Goal: Information Seeking & Learning: Compare options

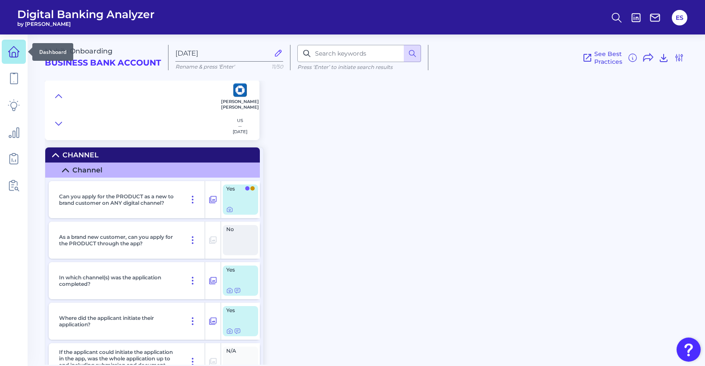
click at [13, 53] on icon at bounding box center [14, 52] width 12 height 12
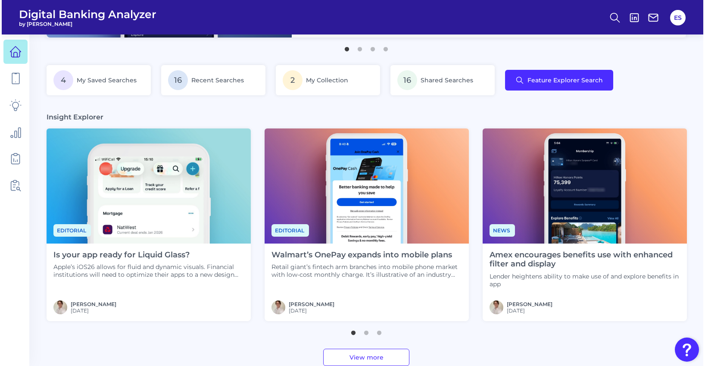
scroll to position [153, 0]
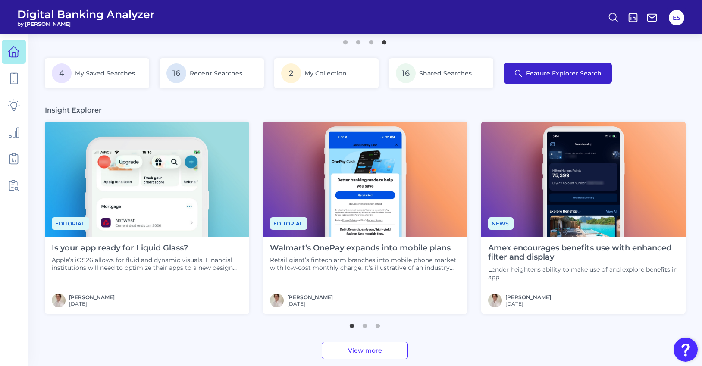
click at [561, 77] on span "Feature Explorer Search" at bounding box center [563, 73] width 75 height 7
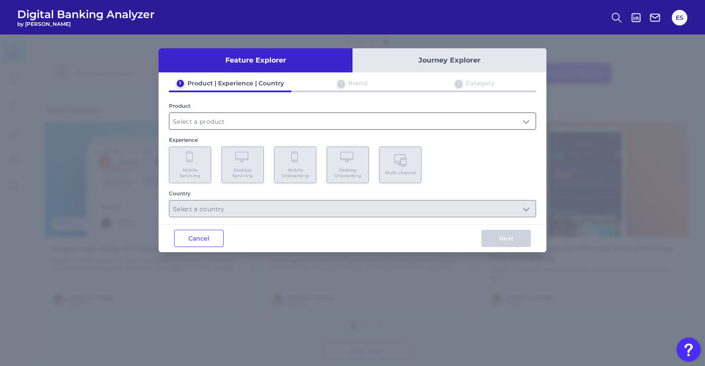
click at [203, 119] on input "text" at bounding box center [352, 121] width 366 height 16
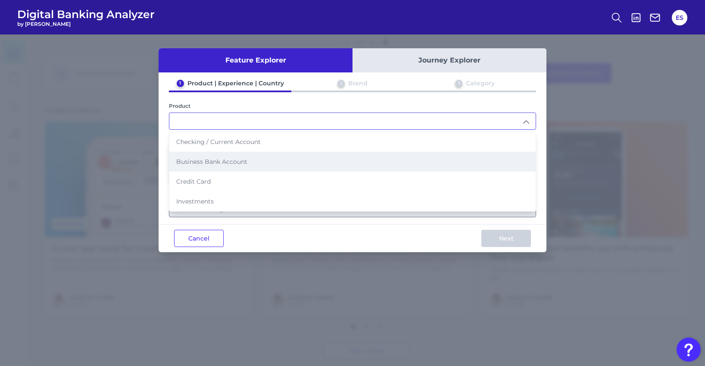
click at [208, 168] on li "Business Bank Account" at bounding box center [352, 162] width 366 height 20
type input "Business Bank Account"
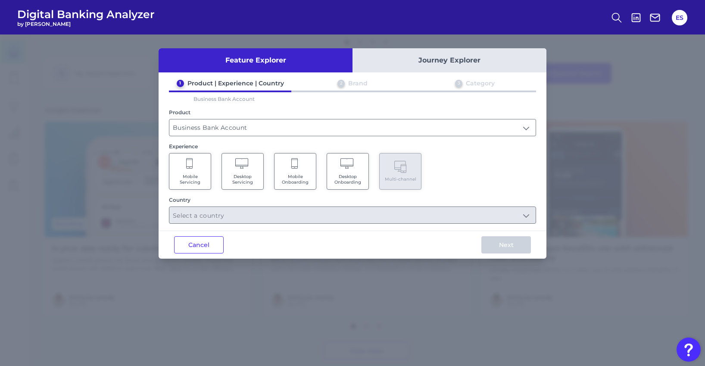
click at [293, 168] on icon at bounding box center [295, 164] width 8 height 12
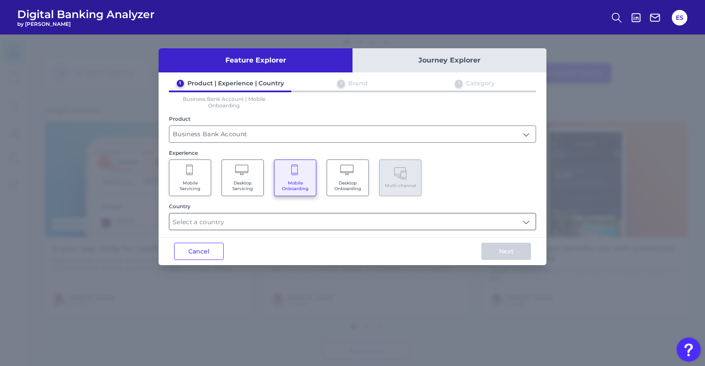
click at [260, 222] on input "text" at bounding box center [352, 221] width 366 height 16
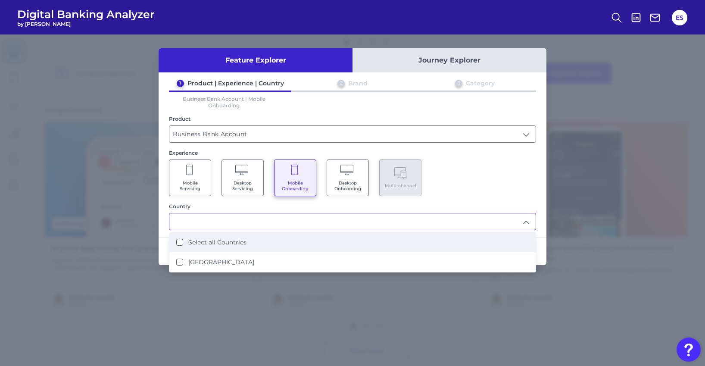
click at [246, 241] on li "Select all Countries" at bounding box center [352, 242] width 366 height 20
type input "Select all Countries"
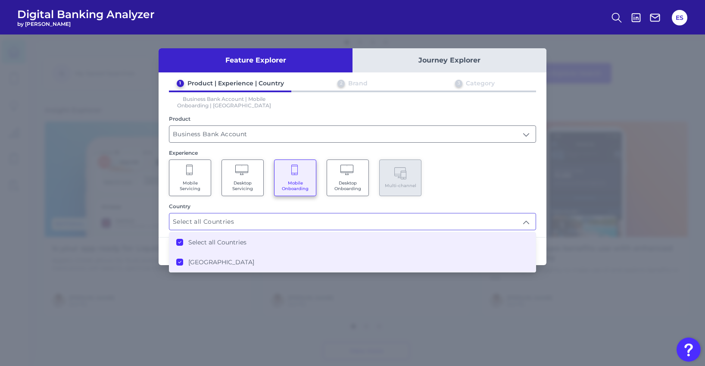
click at [535, 166] on div "Mobile Servicing Desktop Servicing Mobile Onboarding Desktop Onboarding Multi-c…" at bounding box center [352, 178] width 367 height 37
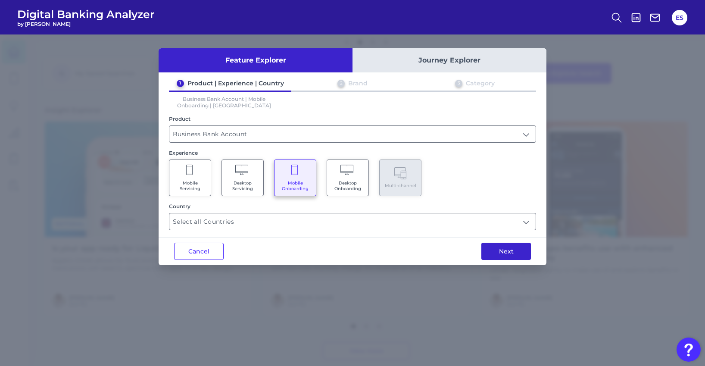
click at [510, 251] on button "Next" at bounding box center [507, 251] width 50 height 17
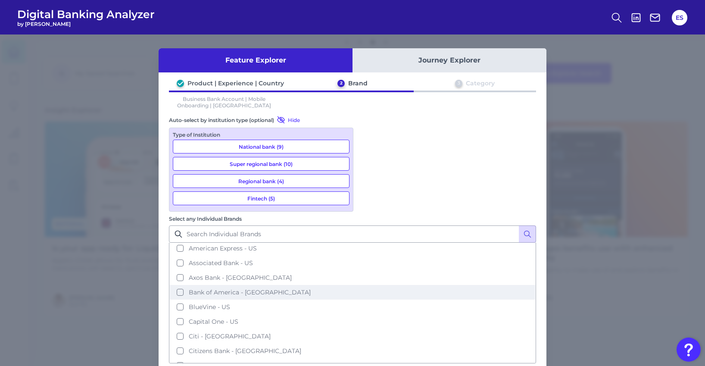
scroll to position [6, 0]
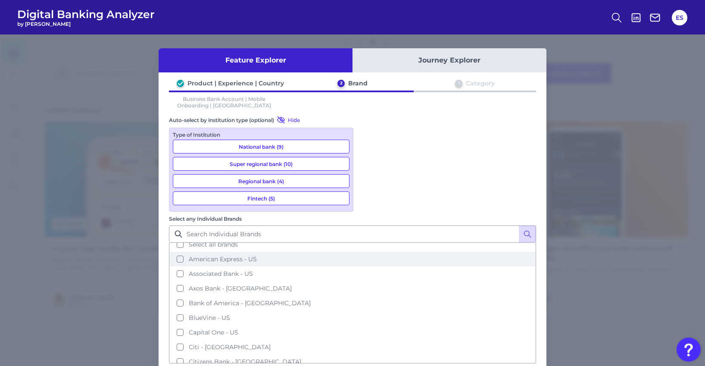
click at [257, 255] on span "American Express - US" at bounding box center [223, 259] width 68 height 8
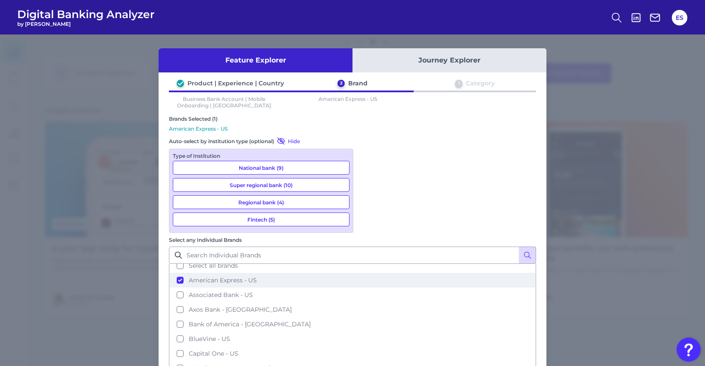
click at [257, 276] on span "American Express - US" at bounding box center [223, 280] width 68 height 8
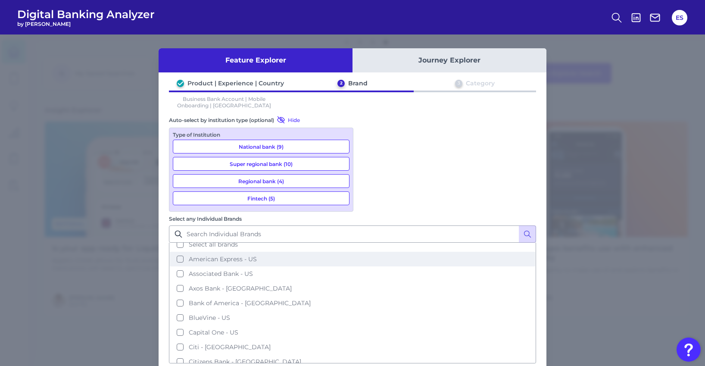
click at [257, 255] on span "American Express - US" at bounding box center [223, 259] width 68 height 8
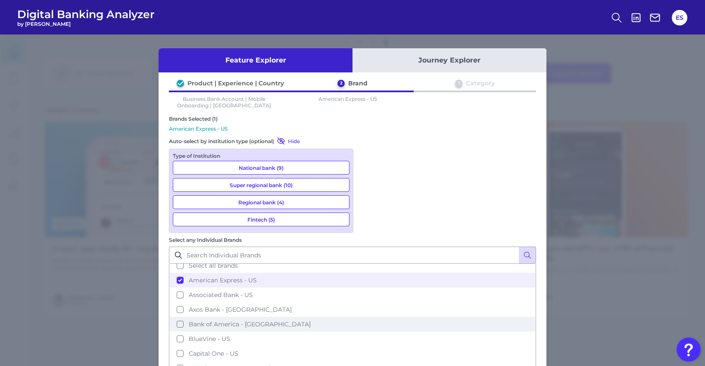
click at [311, 320] on span "Bank of America - US" at bounding box center [250, 324] width 122 height 8
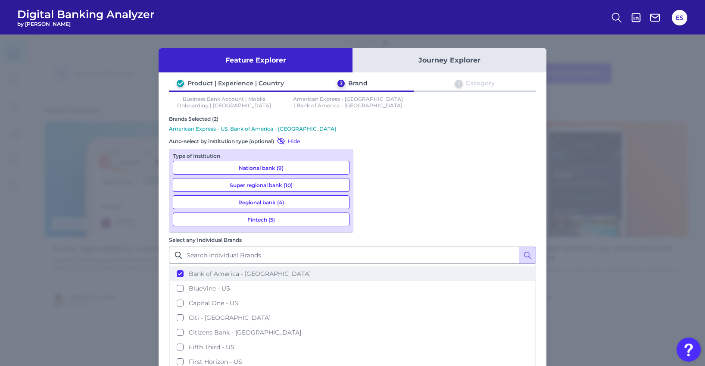
scroll to position [60, 0]
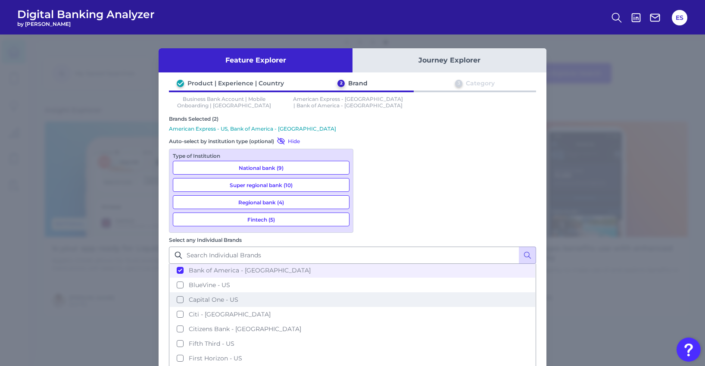
click at [238, 296] on span "Capital One - US" at bounding box center [214, 300] width 50 height 8
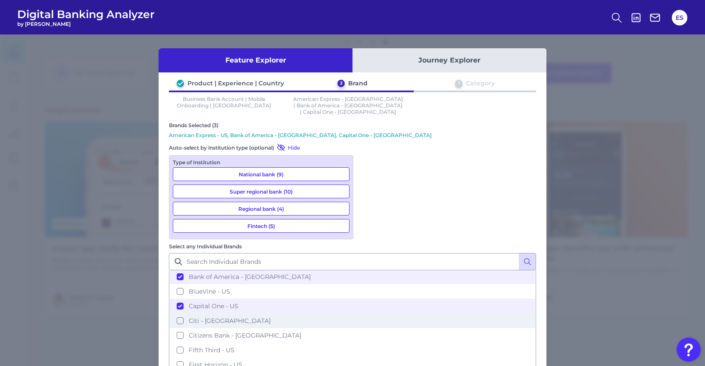
click at [271, 317] on span "Citi - US" at bounding box center [230, 321] width 82 height 8
click at [238, 302] on span "Capital One - US" at bounding box center [214, 306] width 50 height 8
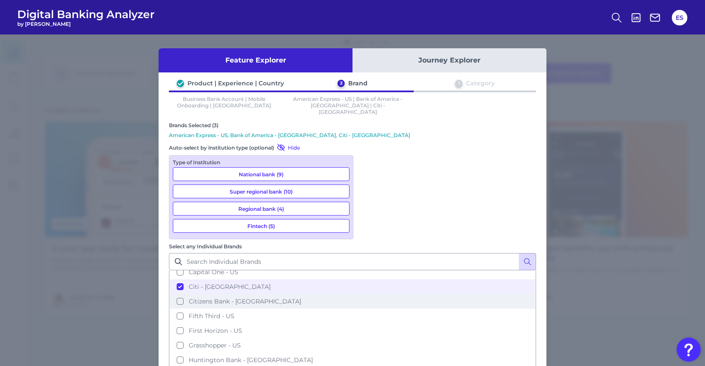
scroll to position [96, 0]
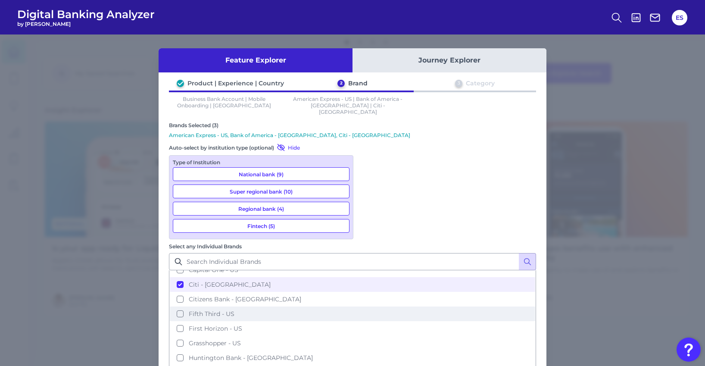
click at [235, 310] on span "Fifth Third - US" at bounding box center [212, 314] width 46 height 8
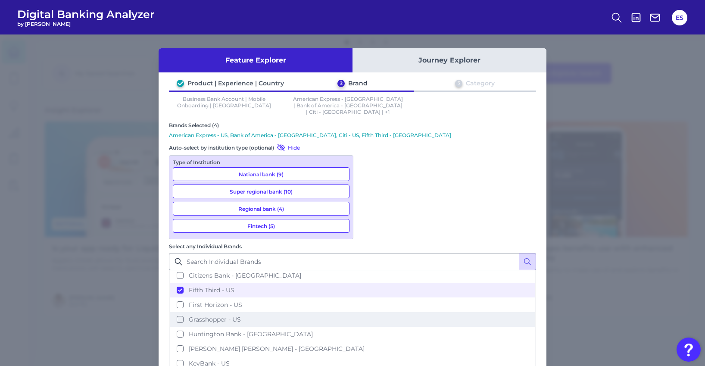
scroll to position [121, 0]
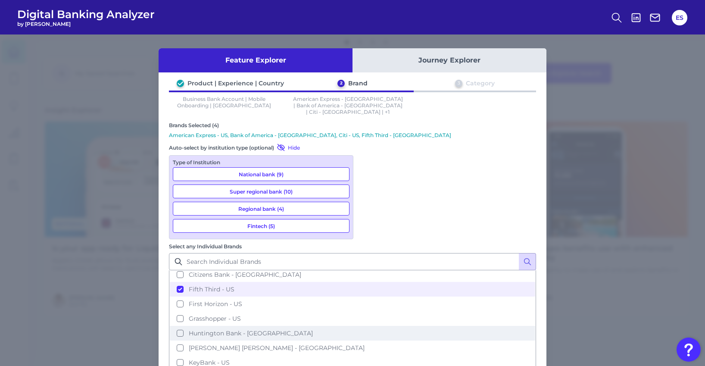
click at [313, 329] on span "Huntington Bank - US" at bounding box center [251, 333] width 124 height 8
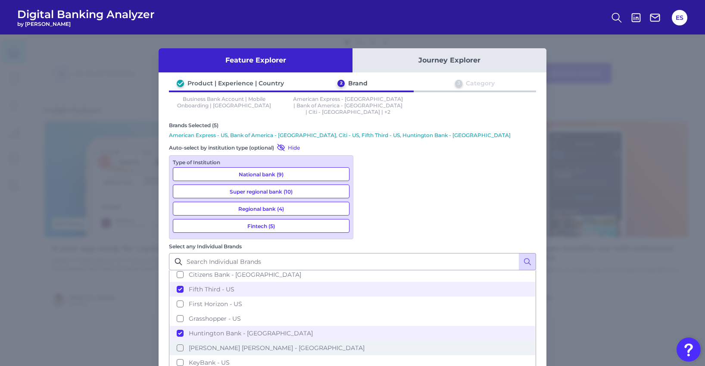
click at [365, 344] on span "JP Morgan Chase - US" at bounding box center [277, 348] width 176 height 8
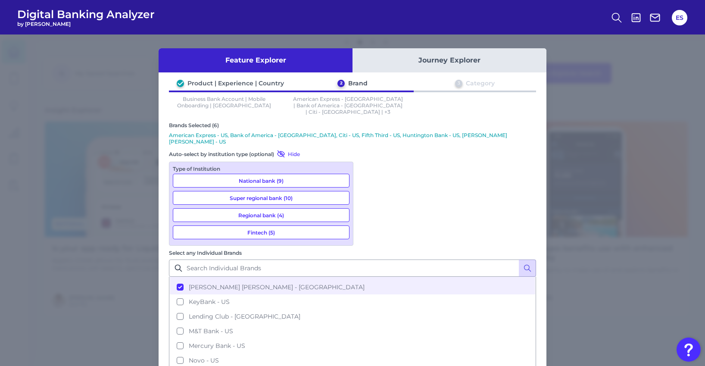
scroll to position [210, 0]
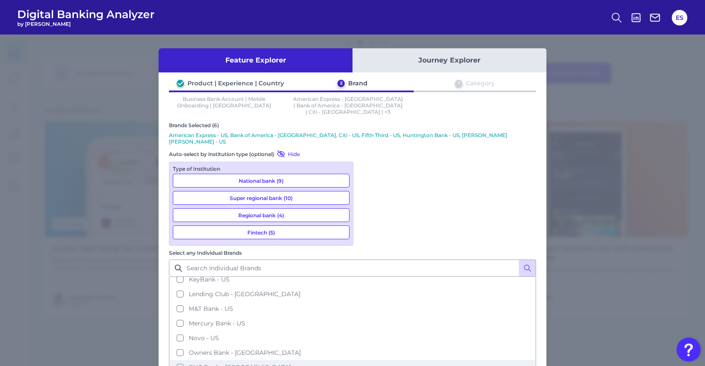
click at [291, 363] on span "PNC Bank - US" at bounding box center [240, 367] width 102 height 8
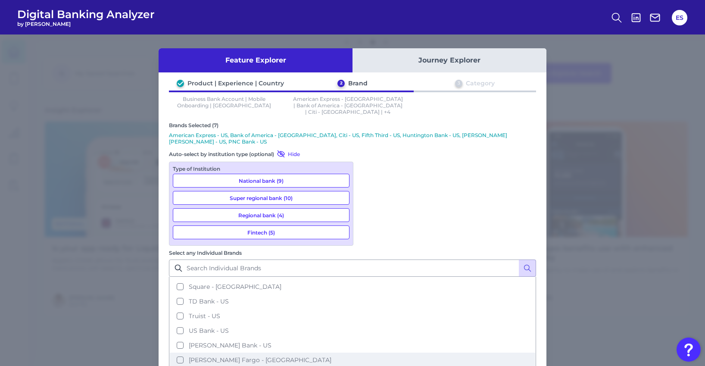
scroll to position [335, 0]
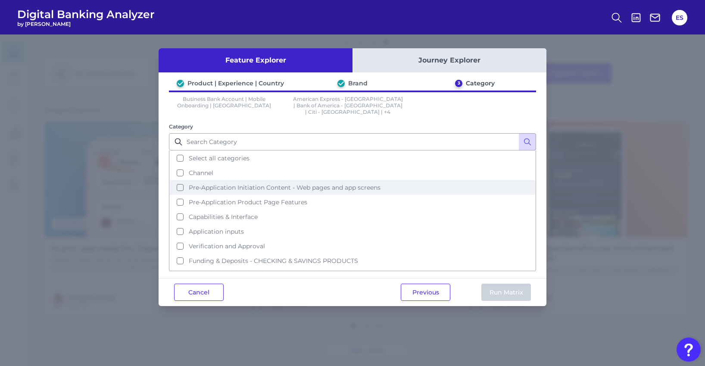
click at [256, 184] on span "Pre-Application Initiation Content - Web pages and app screens" at bounding box center [285, 188] width 192 height 8
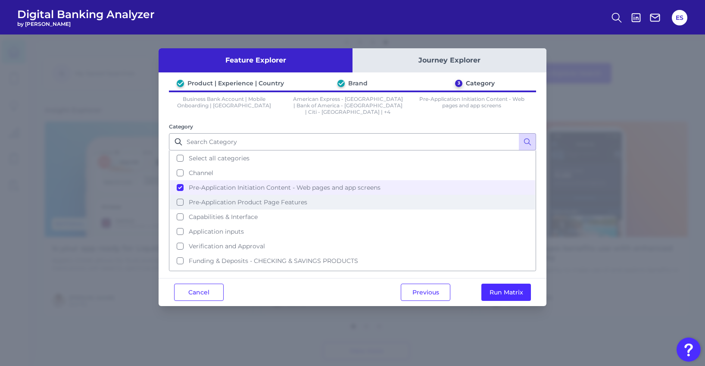
click at [251, 198] on span "Pre-Application Product Page Features" at bounding box center [248, 202] width 119 height 8
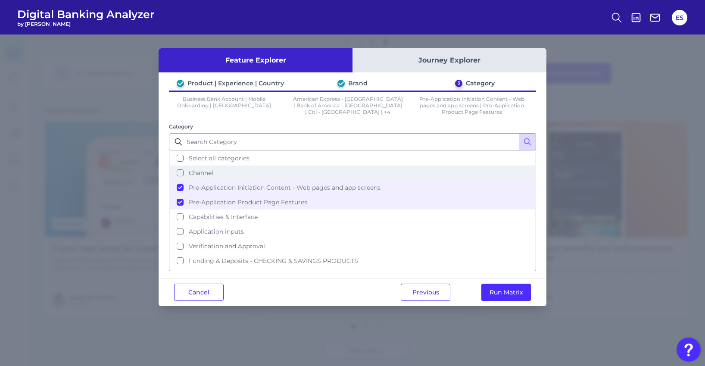
click at [201, 172] on span "Channel" at bounding box center [201, 173] width 25 height 8
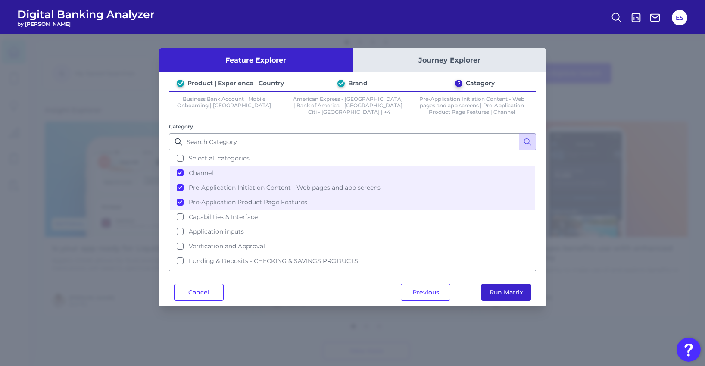
click at [503, 292] on button "Run Matrix" at bounding box center [507, 292] width 50 height 17
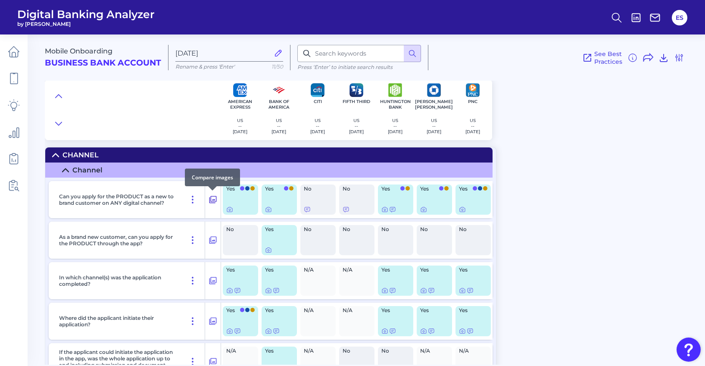
click at [215, 200] on icon at bounding box center [213, 199] width 9 height 10
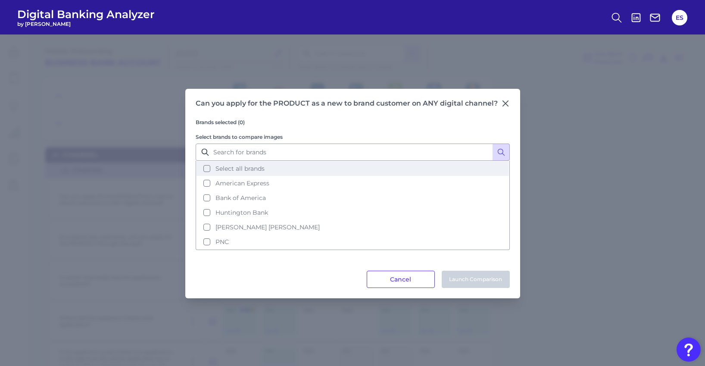
click at [204, 167] on button "Select all brands" at bounding box center [353, 168] width 313 height 15
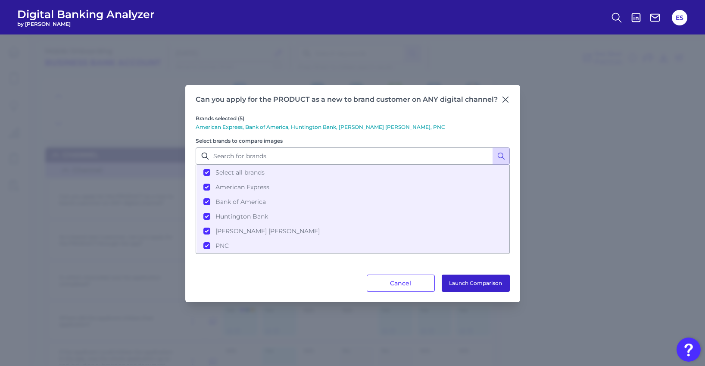
click at [479, 285] on button "Launch Comparison" at bounding box center [476, 283] width 68 height 17
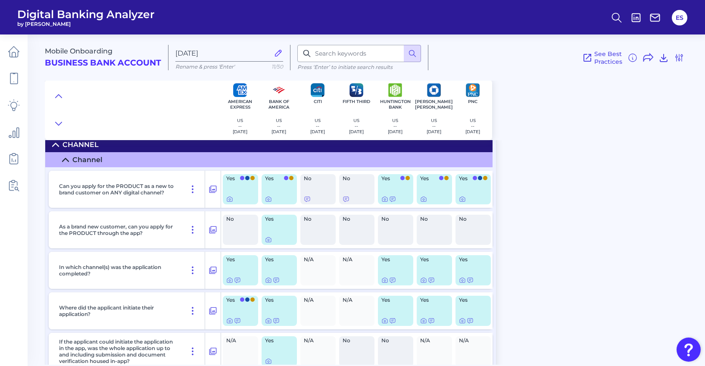
scroll to position [6, 0]
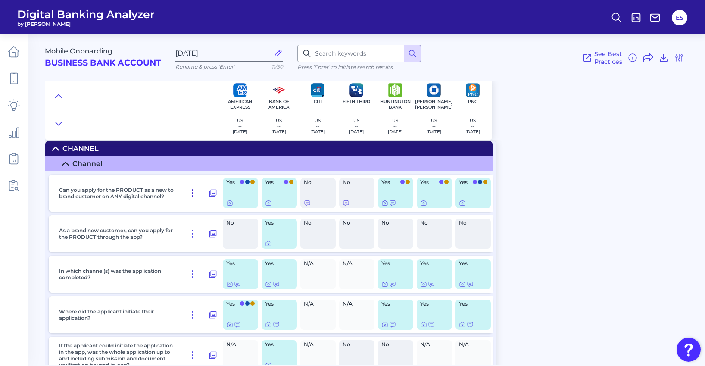
click at [194, 193] on icon at bounding box center [193, 193] width 10 height 10
click at [214, 193] on icon at bounding box center [213, 193] width 7 height 7
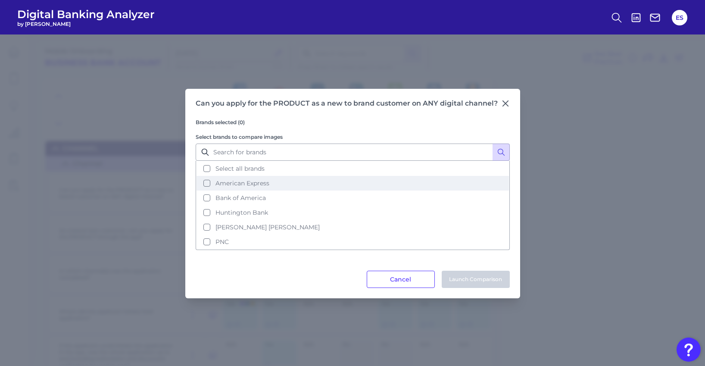
click at [206, 182] on button "American Express" at bounding box center [353, 183] width 313 height 15
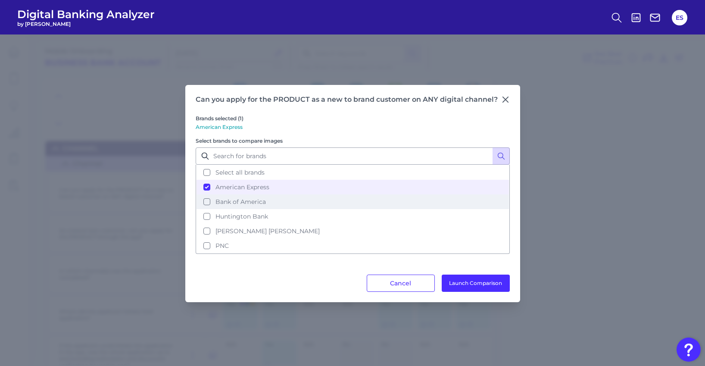
click at [207, 202] on button "Bank of America" at bounding box center [353, 201] width 313 height 15
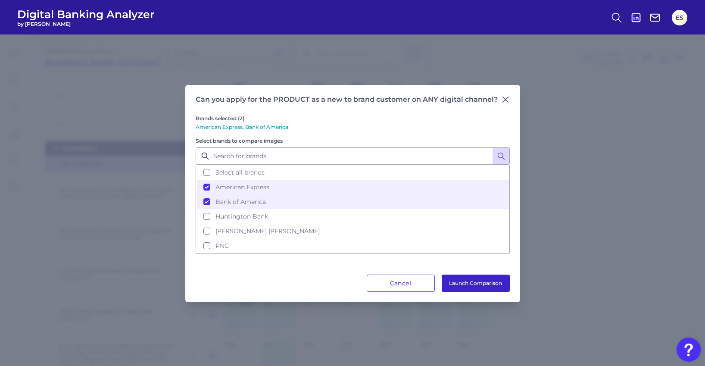
click at [474, 281] on button "Launch Comparison" at bounding box center [476, 283] width 68 height 17
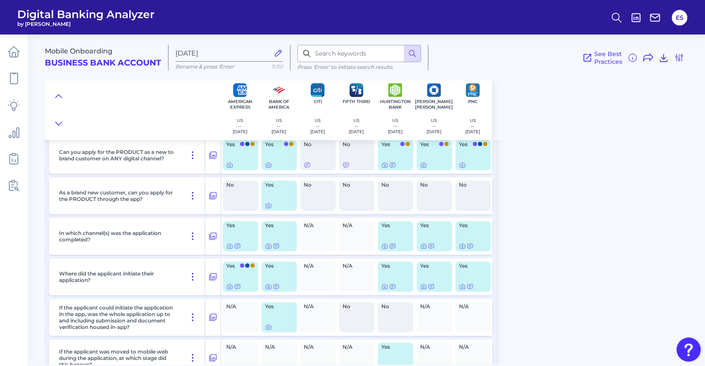
scroll to position [54, 0]
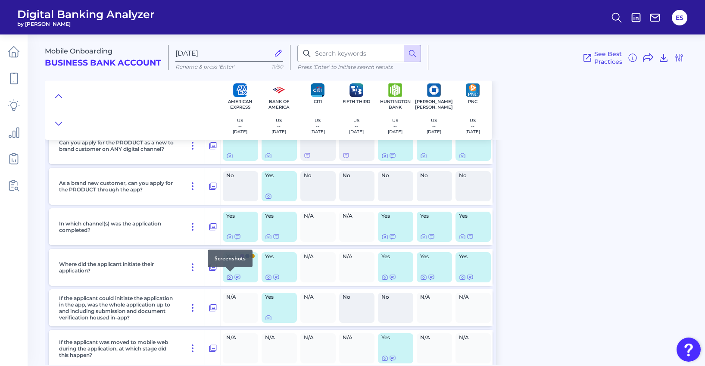
click at [228, 279] on icon at bounding box center [229, 277] width 7 height 7
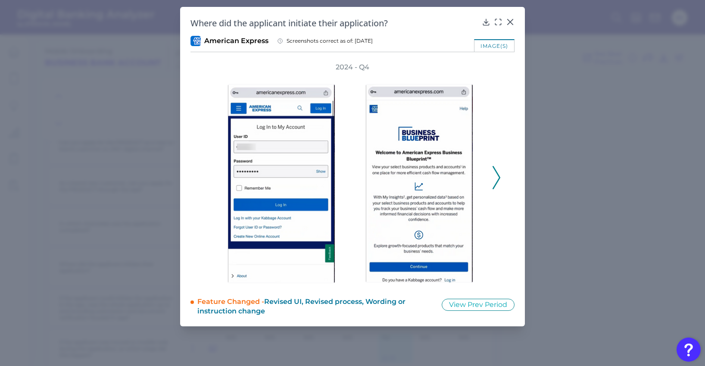
click at [497, 175] on icon at bounding box center [497, 177] width 8 height 23
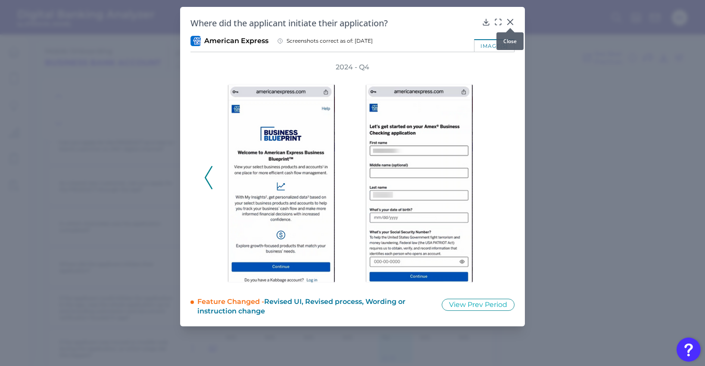
click at [510, 22] on icon at bounding box center [510, 22] width 9 height 9
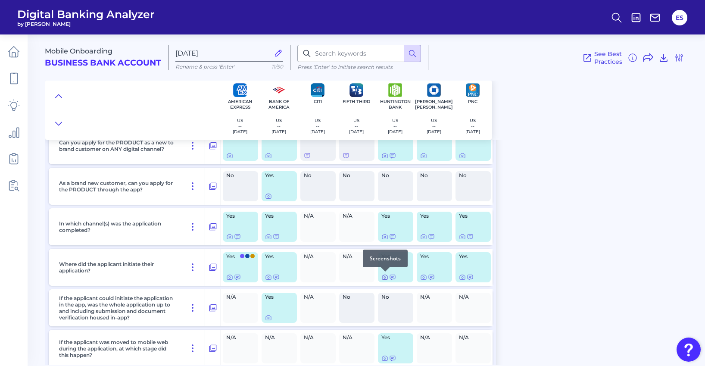
click at [386, 277] on icon at bounding box center [385, 277] width 7 height 7
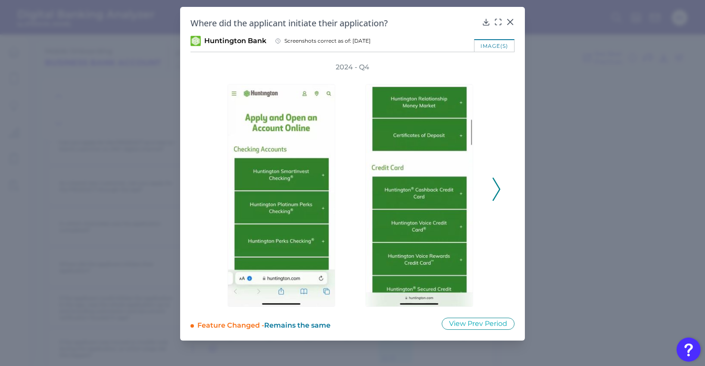
click at [501, 185] on button at bounding box center [496, 189] width 9 height 23
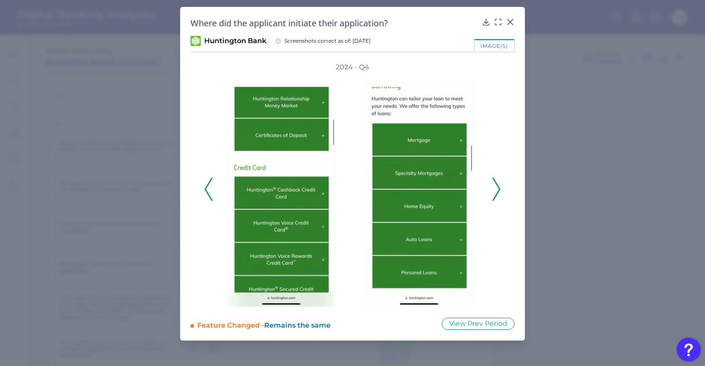
click at [501, 185] on button at bounding box center [496, 189] width 9 height 23
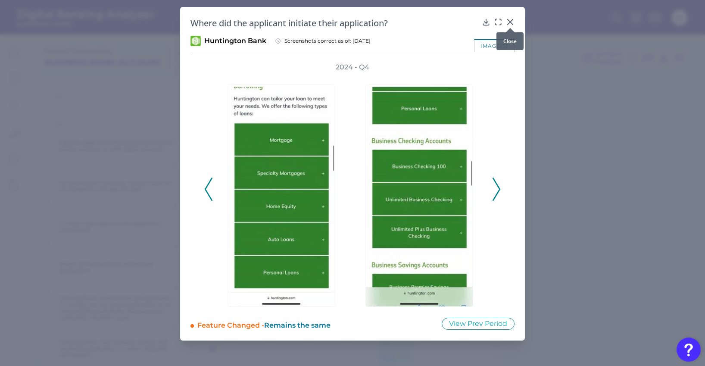
click at [511, 22] on icon at bounding box center [510, 21] width 5 height 5
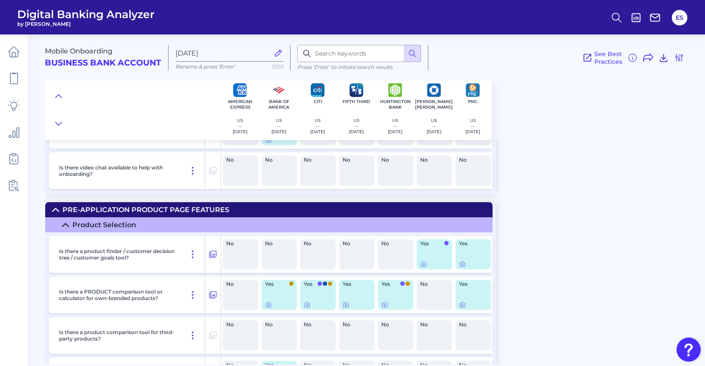
scroll to position [791, 0]
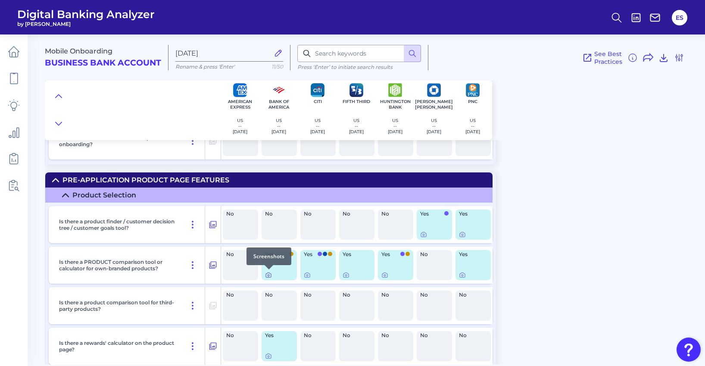
click at [269, 277] on icon at bounding box center [268, 275] width 5 height 5
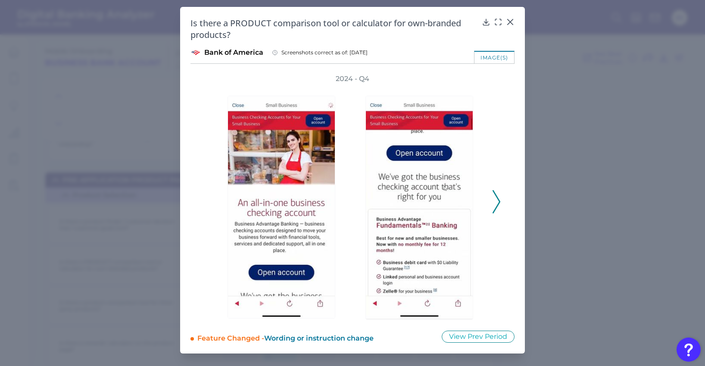
click at [497, 201] on icon at bounding box center [497, 201] width 8 height 23
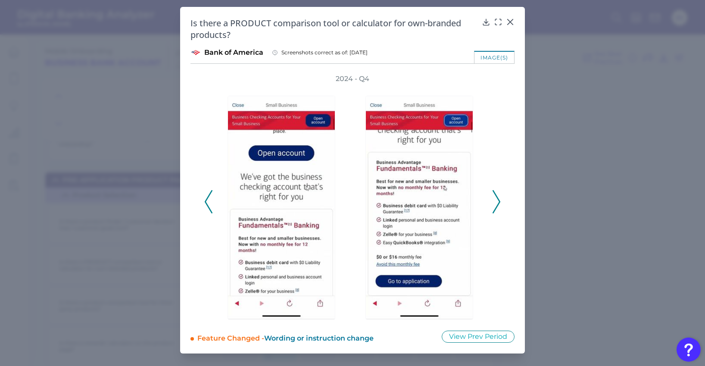
click at [497, 201] on icon at bounding box center [497, 201] width 8 height 23
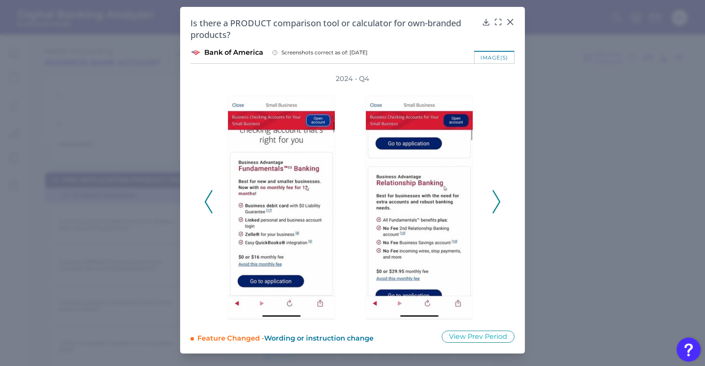
click at [497, 201] on icon at bounding box center [497, 201] width 8 height 23
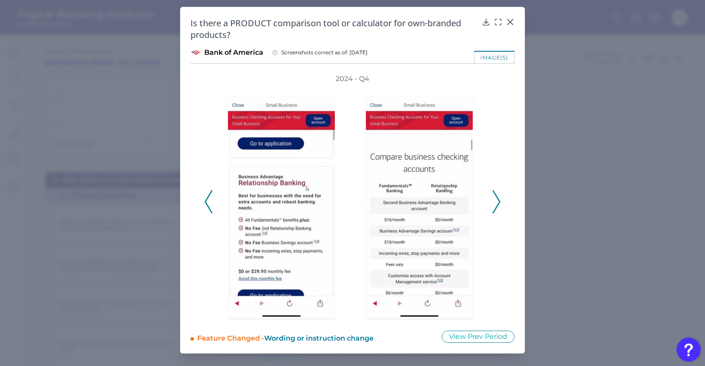
click at [497, 201] on icon at bounding box center [497, 201] width 8 height 23
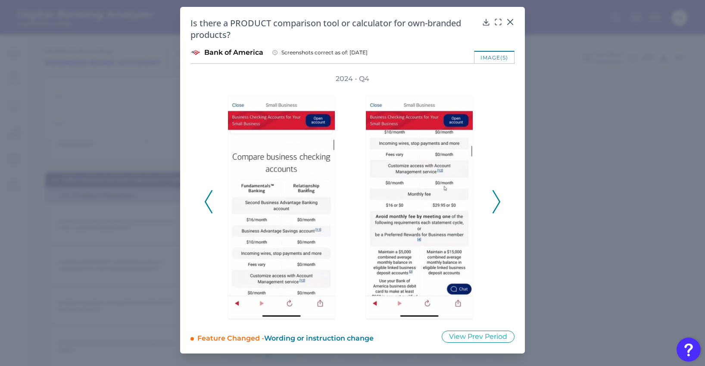
click at [497, 201] on icon at bounding box center [497, 201] width 8 height 23
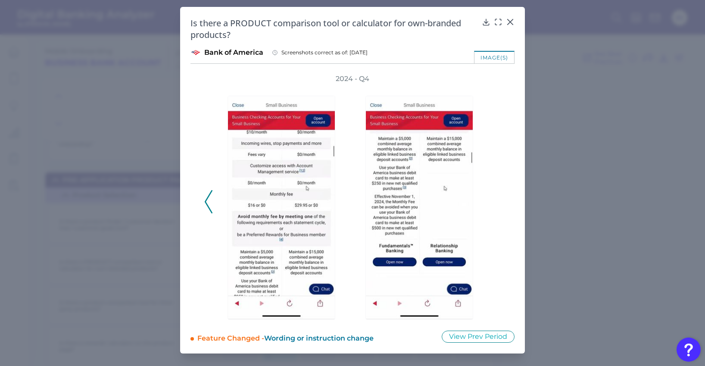
click at [206, 201] on polyline at bounding box center [208, 202] width 6 height 22
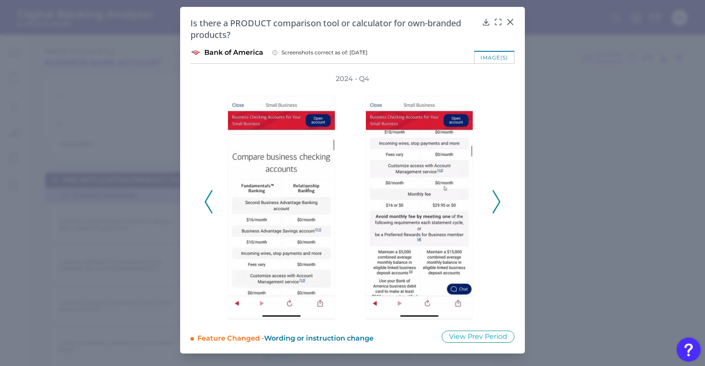
click at [206, 201] on polyline at bounding box center [208, 202] width 6 height 22
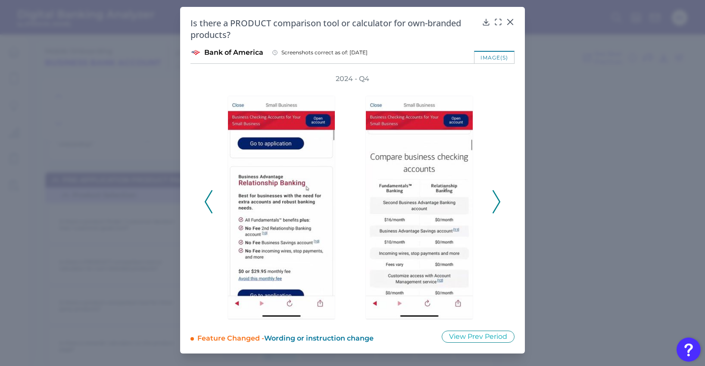
click at [206, 201] on polyline at bounding box center [208, 202] width 6 height 22
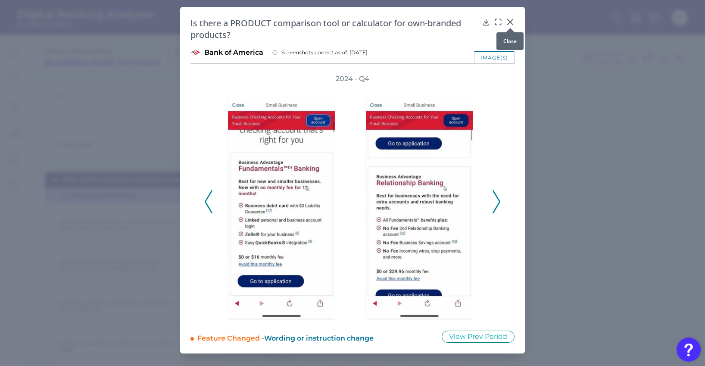
click at [510, 22] on icon at bounding box center [510, 21] width 5 height 5
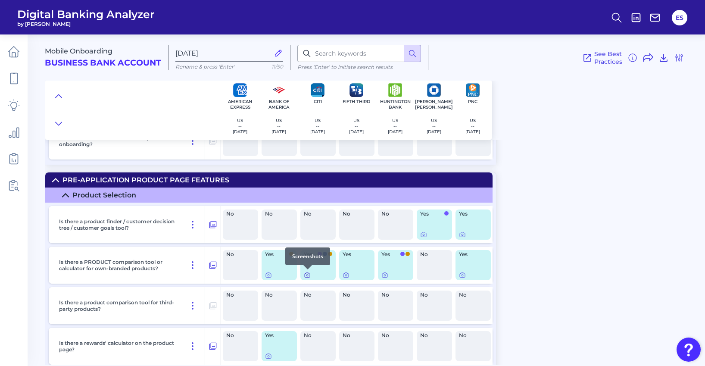
click at [307, 274] on icon at bounding box center [307, 275] width 7 height 7
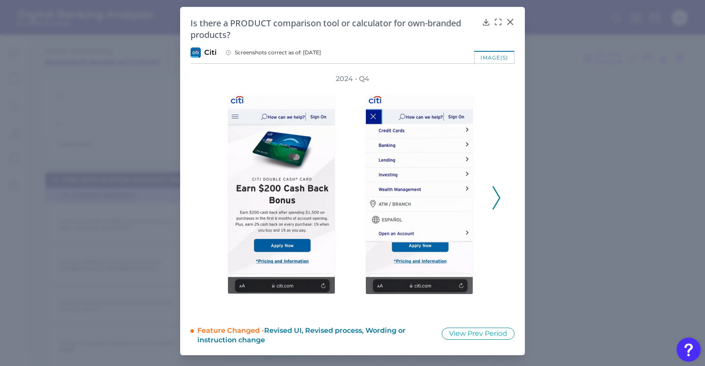
click at [498, 197] on icon at bounding box center [497, 197] width 8 height 23
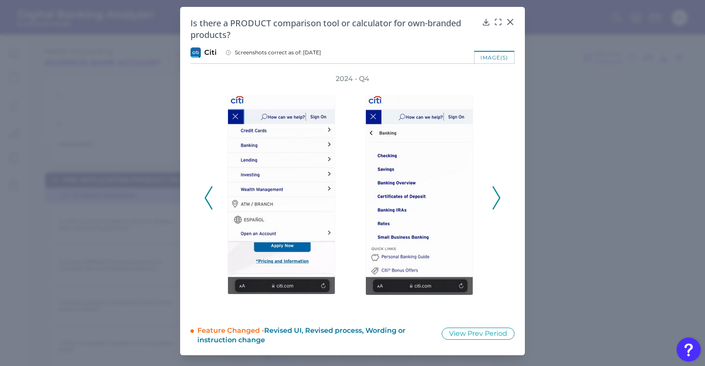
click at [498, 197] on icon at bounding box center [497, 197] width 8 height 23
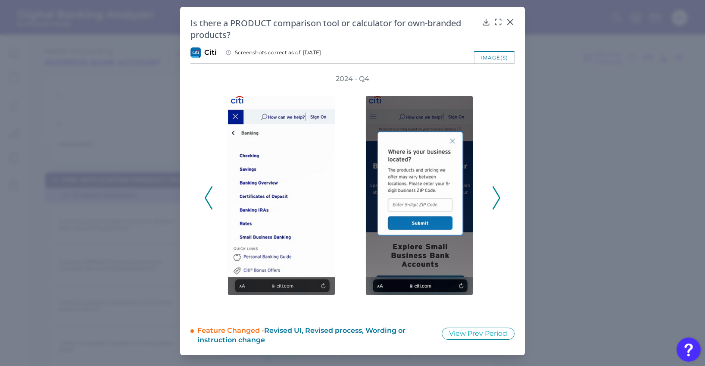
click at [498, 197] on icon at bounding box center [497, 197] width 8 height 23
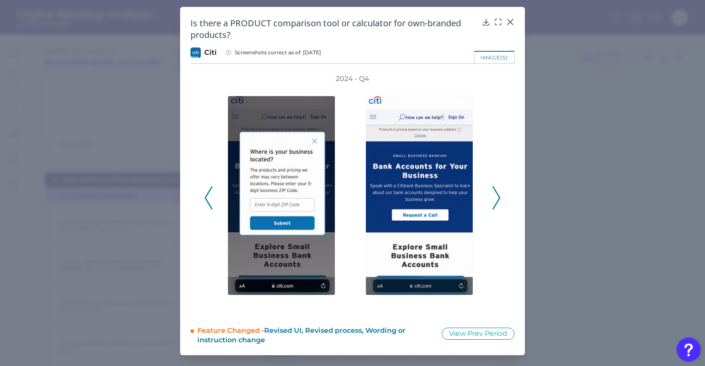
click at [498, 197] on icon at bounding box center [497, 197] width 8 height 23
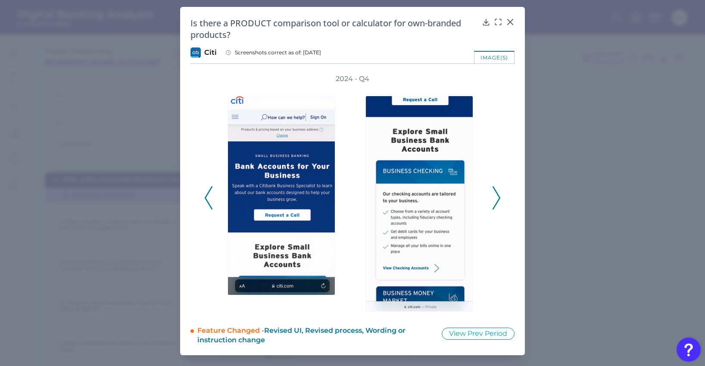
click at [498, 197] on icon at bounding box center [497, 197] width 8 height 23
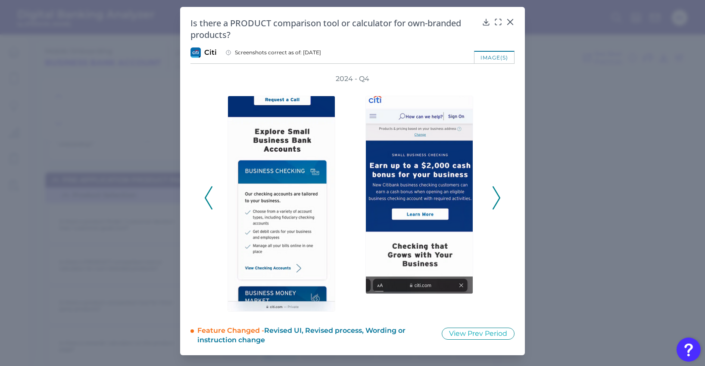
click at [498, 197] on icon at bounding box center [497, 197] width 8 height 23
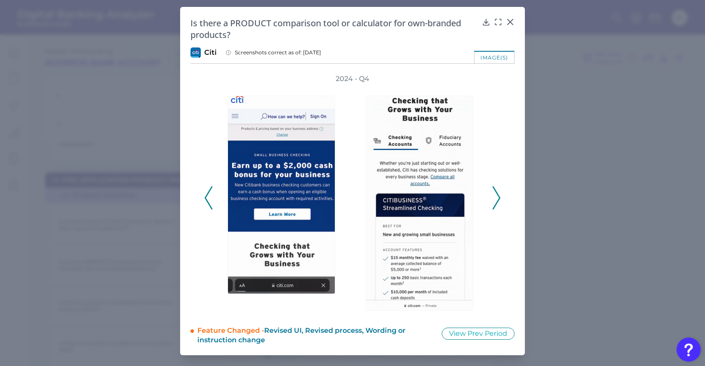
click at [498, 197] on icon at bounding box center [497, 197] width 8 height 23
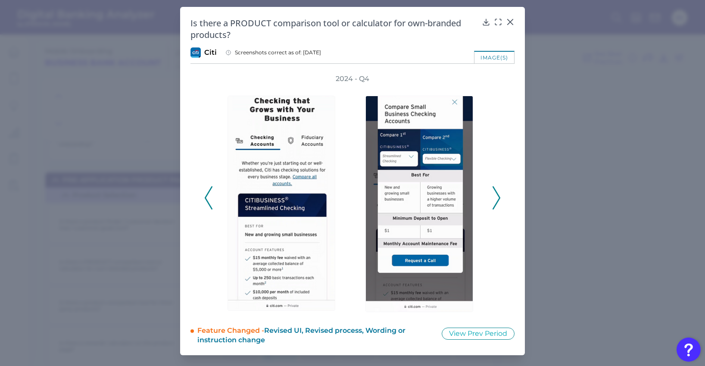
click at [496, 193] on icon at bounding box center [497, 197] width 8 height 23
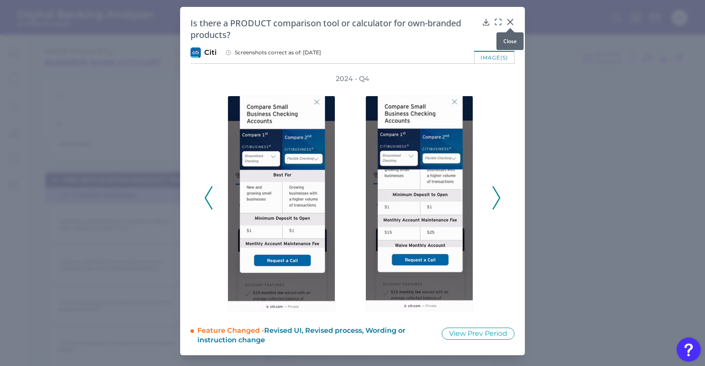
click at [510, 20] on icon at bounding box center [510, 22] width 9 height 9
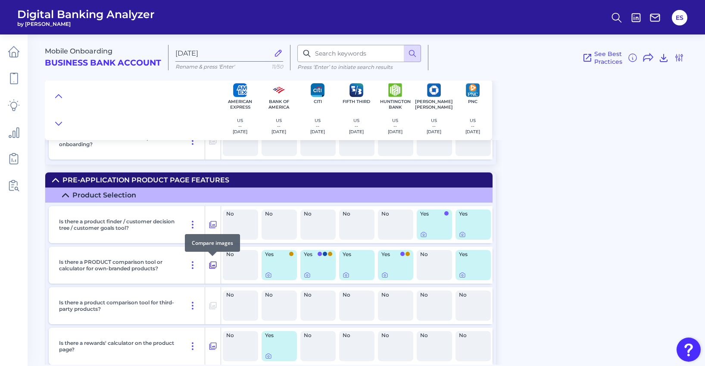
click at [213, 269] on icon at bounding box center [213, 265] width 7 height 7
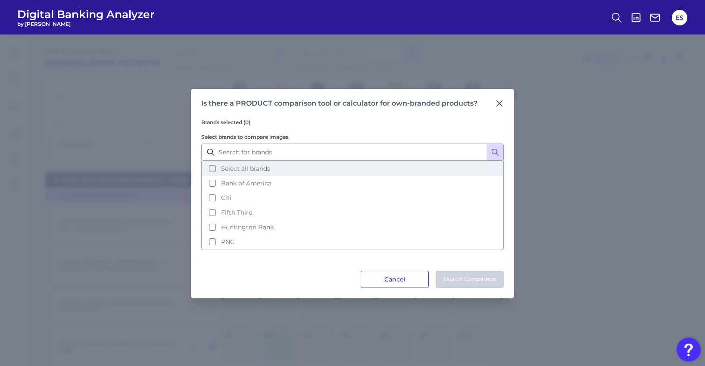
click at [210, 169] on button "Select all brands" at bounding box center [352, 168] width 301 height 15
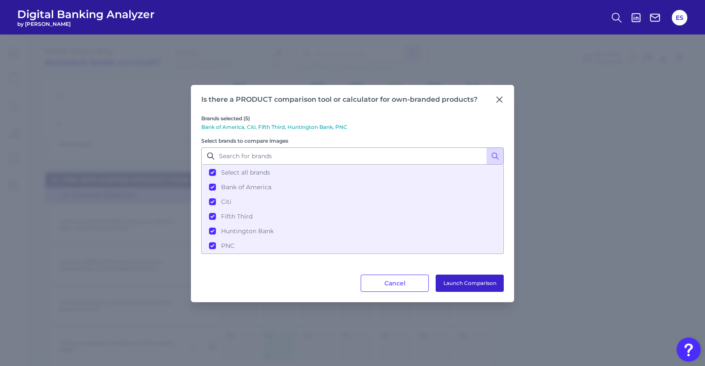
click at [472, 285] on button "Launch Comparison" at bounding box center [470, 283] width 68 height 17
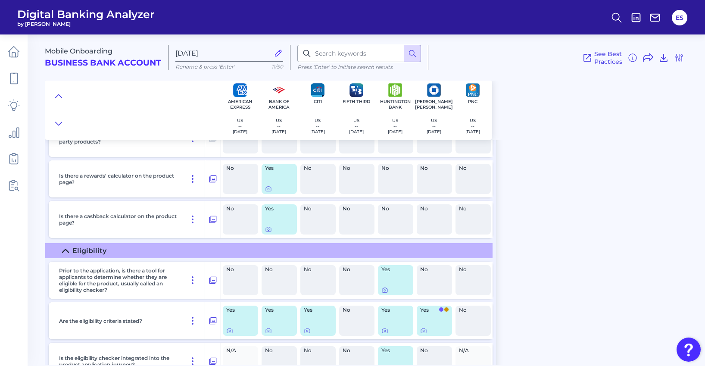
scroll to position [984, 0]
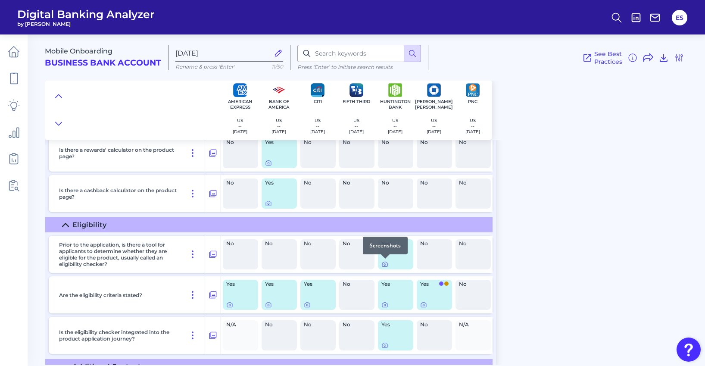
click at [385, 266] on icon at bounding box center [384, 264] width 5 height 5
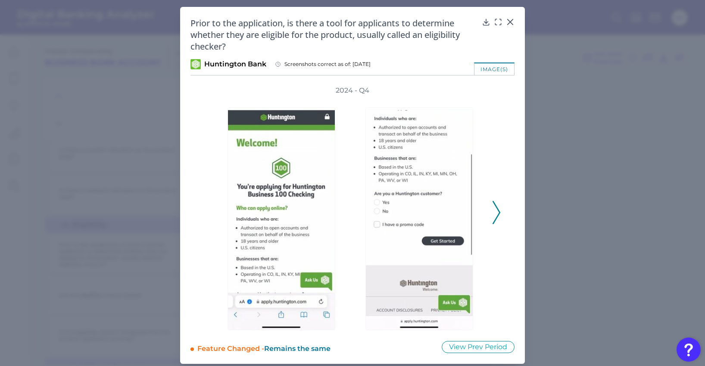
click at [493, 208] on icon at bounding box center [497, 212] width 8 height 23
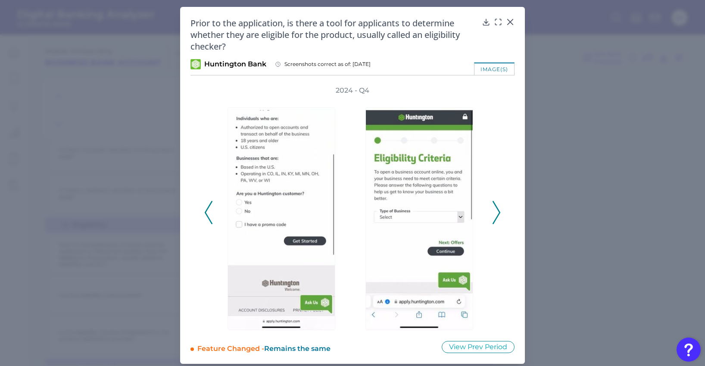
click at [493, 208] on icon at bounding box center [497, 212] width 8 height 23
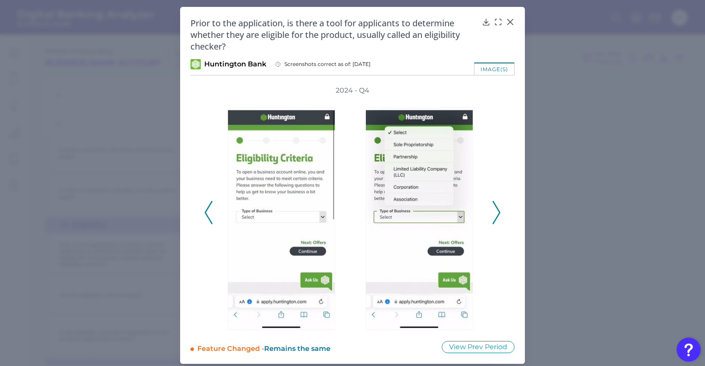
click at [493, 208] on icon at bounding box center [497, 212] width 8 height 23
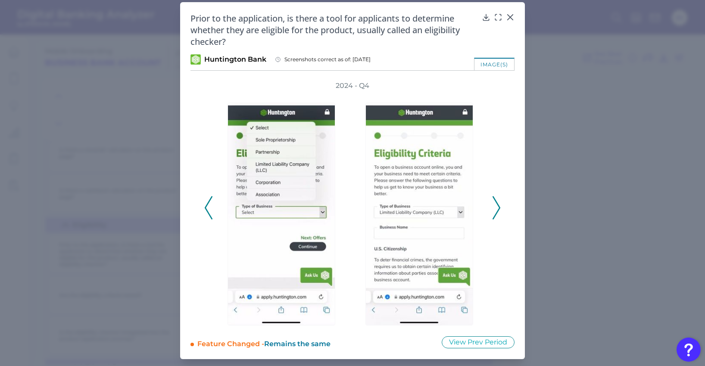
scroll to position [5, 0]
click at [507, 18] on icon at bounding box center [510, 17] width 9 height 9
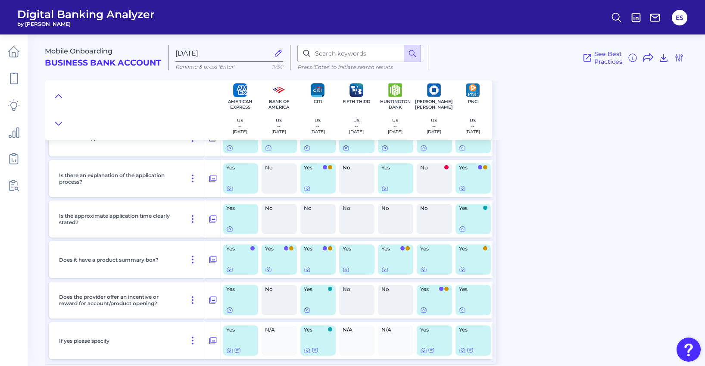
scroll to position [1323, 0]
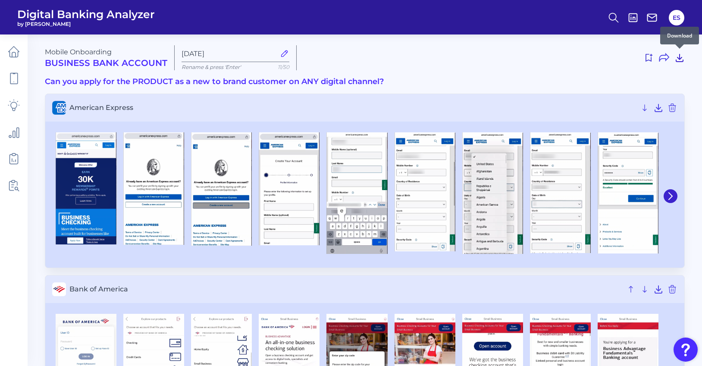
click at [684, 57] on icon at bounding box center [679, 58] width 10 height 10
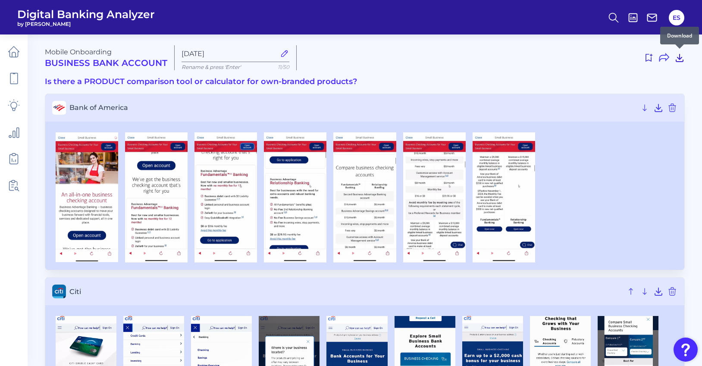
click at [678, 59] on icon at bounding box center [679, 58] width 10 height 10
